Goal: Find specific page/section: Find specific page/section

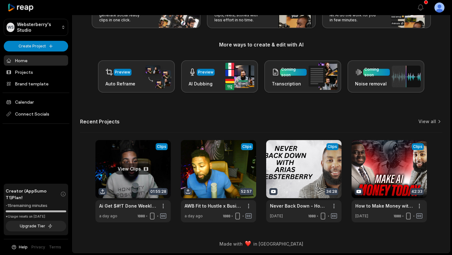
click at [131, 167] on link at bounding box center [132, 181] width 75 height 82
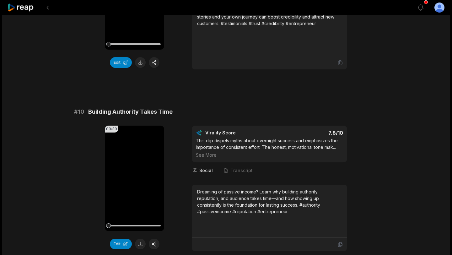
scroll to position [1666, 0]
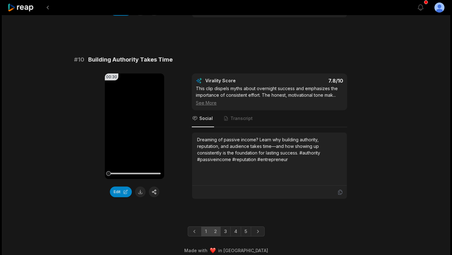
click at [214, 226] on link "2" at bounding box center [215, 231] width 10 height 10
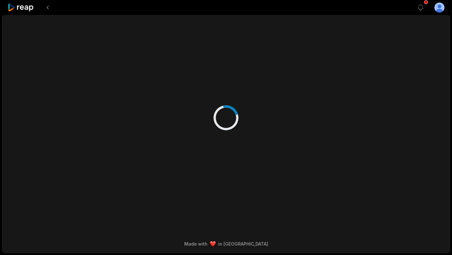
scroll to position [0, 0]
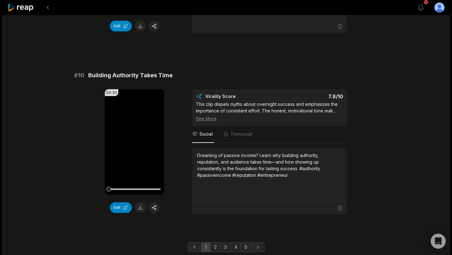
scroll to position [1666, 0]
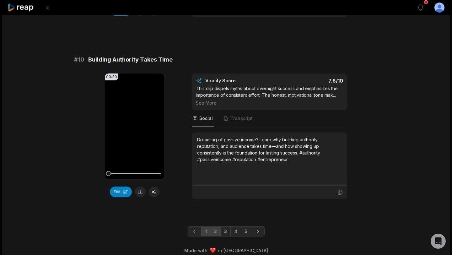
click at [216, 228] on link "2" at bounding box center [215, 231] width 10 height 10
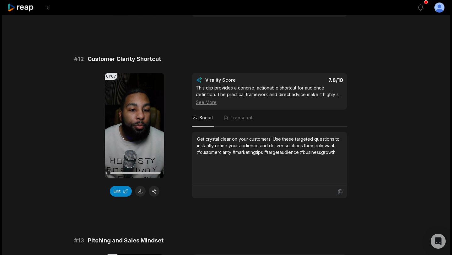
scroll to position [202, 0]
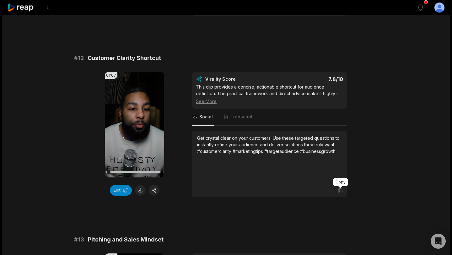
click at [341, 190] on icon at bounding box center [340, 191] width 6 height 6
click at [340, 192] on icon at bounding box center [340, 191] width 6 height 6
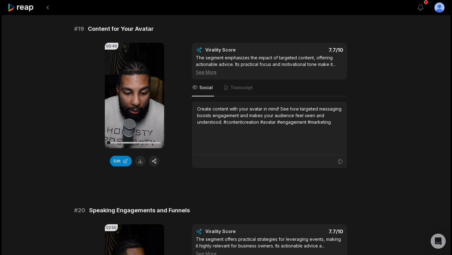
scroll to position [1666, 0]
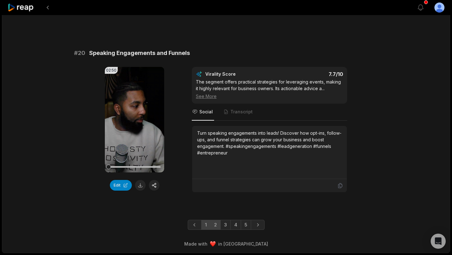
click at [207, 226] on link "1" at bounding box center [205, 225] width 9 height 10
